Goal: Find specific page/section: Find specific page/section

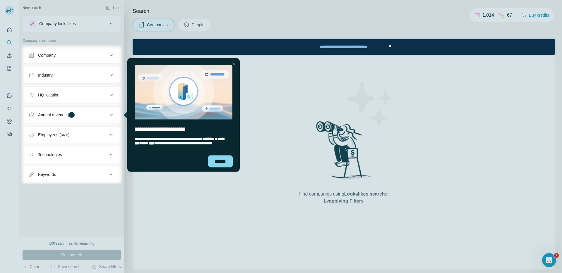
click at [233, 64] on div "Close Step" at bounding box center [233, 63] width 7 height 7
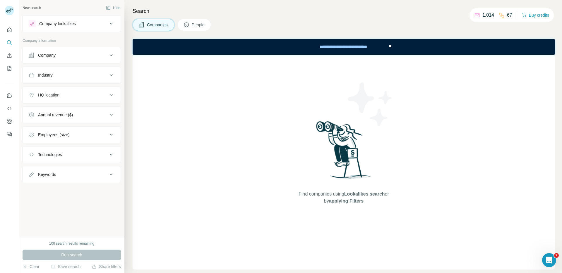
click at [194, 25] on span "People" at bounding box center [198, 25] width 13 height 6
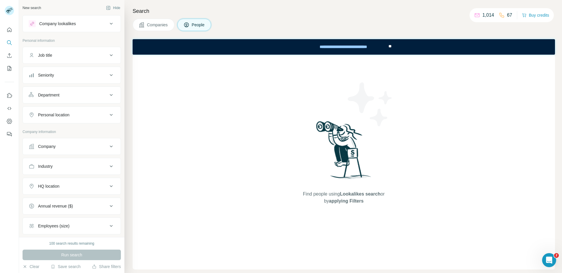
click at [152, 13] on h4 "Search" at bounding box center [344, 11] width 422 height 8
click at [145, 11] on h4 "Search" at bounding box center [344, 11] width 422 height 8
click at [12, 40] on icon "Search" at bounding box center [9, 43] width 6 height 6
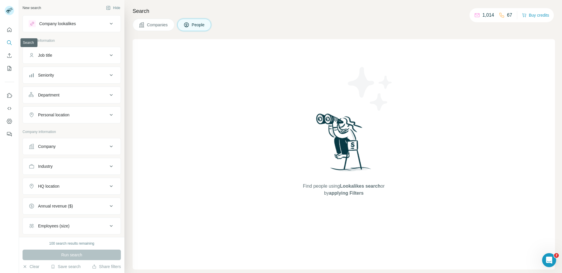
click at [12, 40] on icon "Search" at bounding box center [9, 43] width 6 height 6
click at [74, 43] on p "Personal information" at bounding box center [72, 40] width 98 height 5
click at [45, 8] on div "New search Hide" at bounding box center [72, 8] width 98 height 9
click at [157, 24] on span "Companies" at bounding box center [157, 25] width 21 height 6
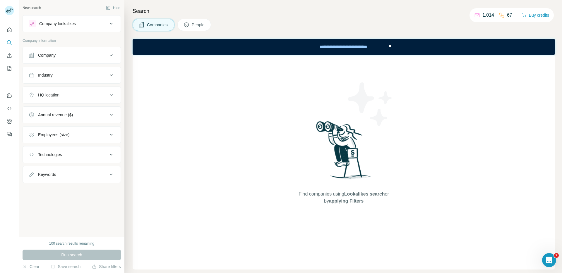
click at [199, 21] on button "People" at bounding box center [194, 25] width 34 height 12
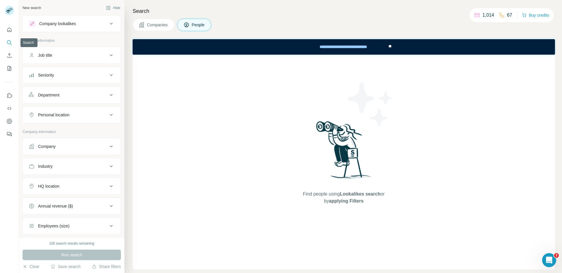
click at [10, 42] on icon "Search" at bounding box center [9, 42] width 4 height 4
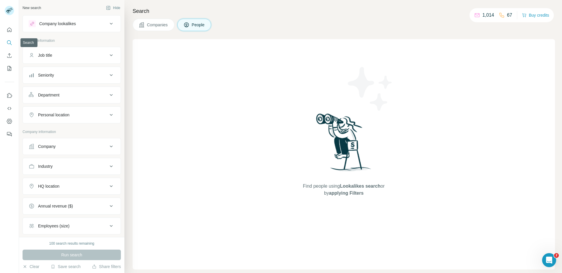
click at [10, 42] on icon "Search" at bounding box center [9, 42] width 4 height 4
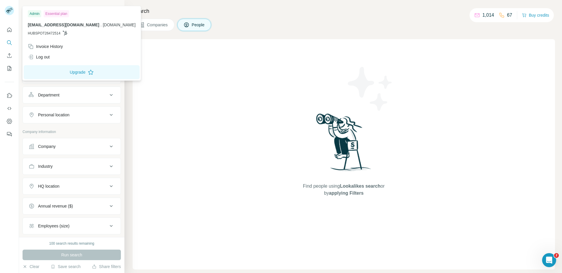
click at [10, 12] on rect at bounding box center [9, 10] width 9 height 9
click at [10, 11] on rect at bounding box center [9, 10] width 9 height 9
click at [67, 32] on icon at bounding box center [65, 33] width 5 height 5
click at [66, 33] on icon at bounding box center [65, 33] width 4 height 5
click at [103, 25] on span "[DOMAIN_NAME]" at bounding box center [119, 25] width 33 height 5
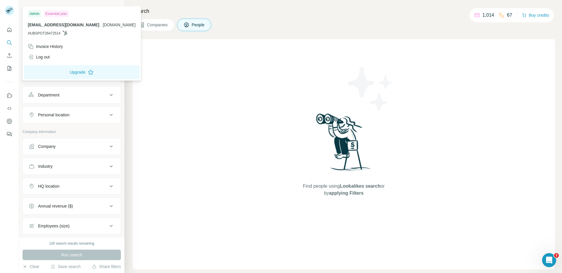
click at [65, 33] on icon at bounding box center [65, 33] width 5 height 5
click at [58, 13] on div "Essential plan" at bounding box center [56, 13] width 25 height 7
click at [30, 13] on div "Admin" at bounding box center [34, 13] width 13 height 7
click at [10, 28] on icon "Quick start" at bounding box center [9, 30] width 6 height 6
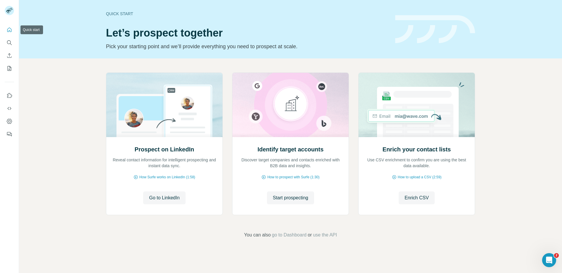
click at [10, 29] on icon "Quick start" at bounding box center [9, 30] width 6 height 6
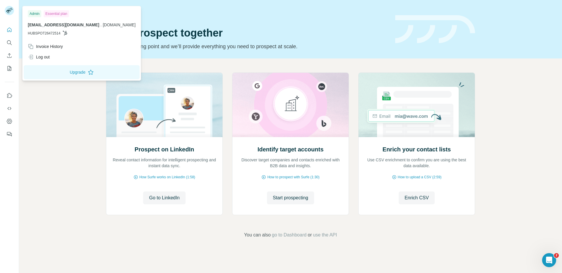
click at [7, 12] on rect at bounding box center [9, 10] width 9 height 9
click at [11, 32] on icon "Quick start" at bounding box center [9, 30] width 6 height 6
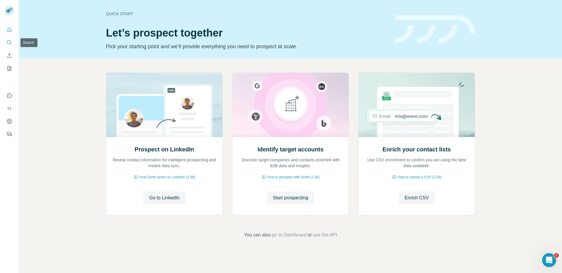
click at [9, 46] on button "Search" at bounding box center [9, 42] width 9 height 11
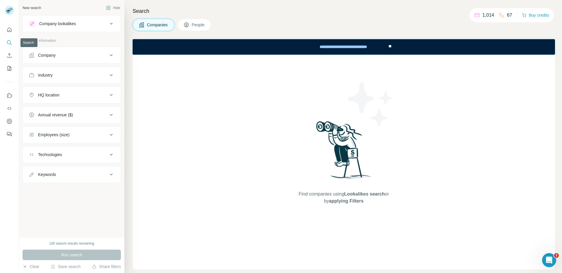
click at [10, 42] on icon "Search" at bounding box center [9, 42] width 4 height 4
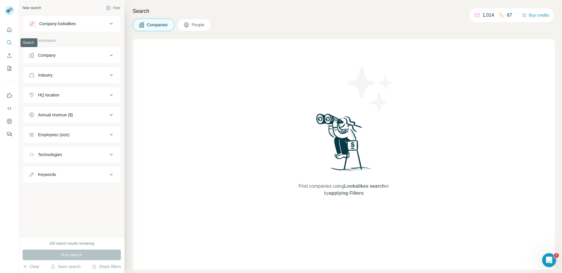
click at [10, 42] on icon "Search" at bounding box center [9, 42] width 4 height 4
click at [10, 27] on icon "Quick start" at bounding box center [9, 30] width 6 height 6
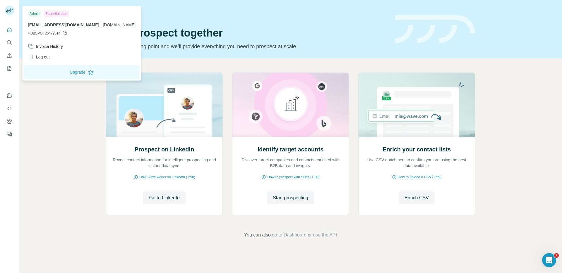
click at [10, 12] on rect at bounding box center [9, 10] width 9 height 9
click at [8, 29] on icon "Quick start" at bounding box center [9, 30] width 6 height 6
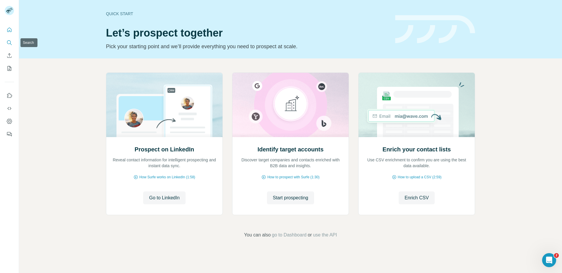
click at [9, 42] on icon "Search" at bounding box center [9, 43] width 6 height 6
